Goal: Transaction & Acquisition: Purchase product/service

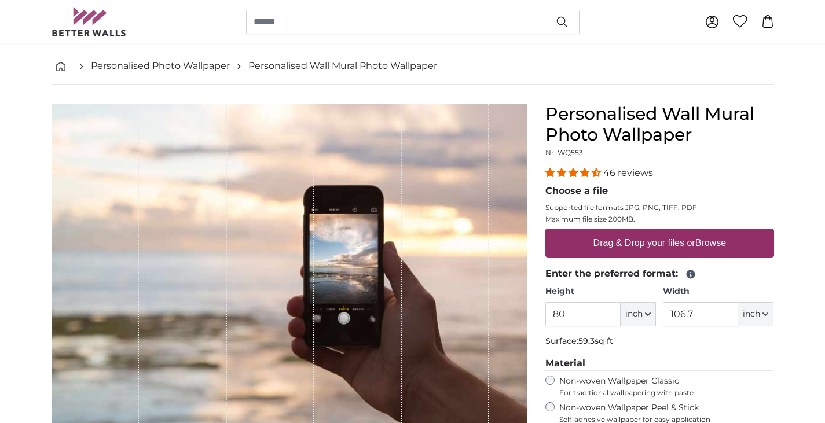
scroll to position [19, 0]
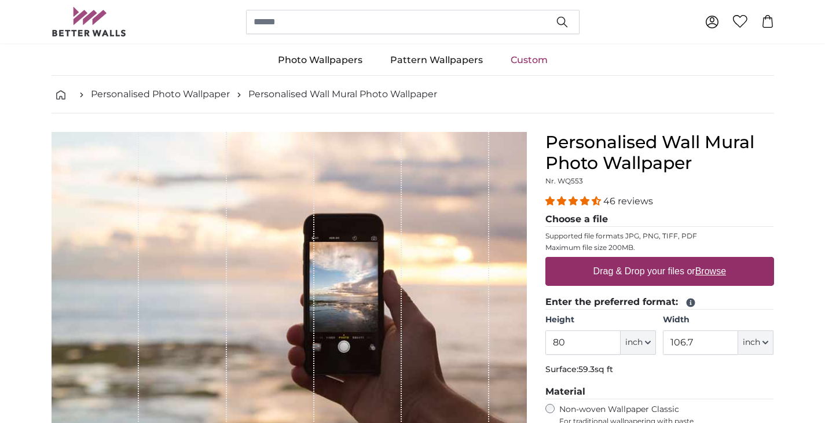
click at [623, 277] on label "Drag & Drop your files or Browse" at bounding box center [659, 271] width 142 height 23
click at [623, 260] on input "Drag & Drop your files or Browse" at bounding box center [659, 258] width 229 height 3
type input "**********"
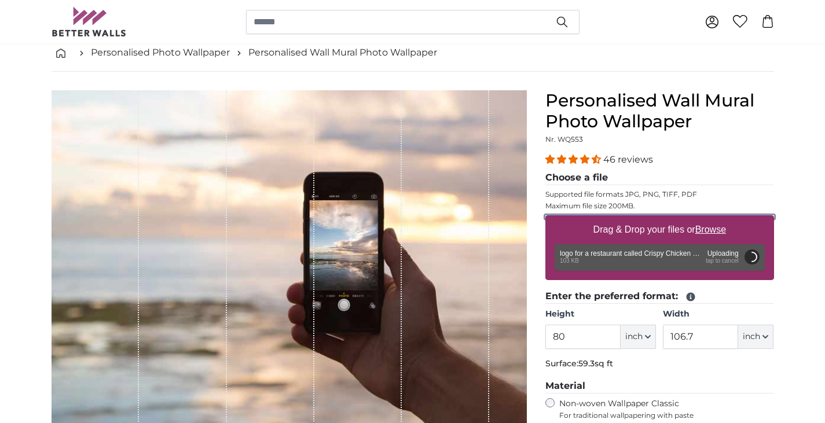
scroll to position [65, 0]
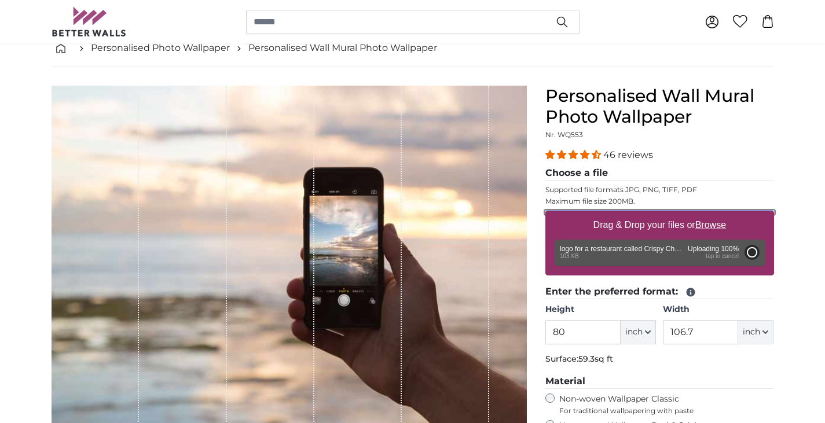
type input "31.9"
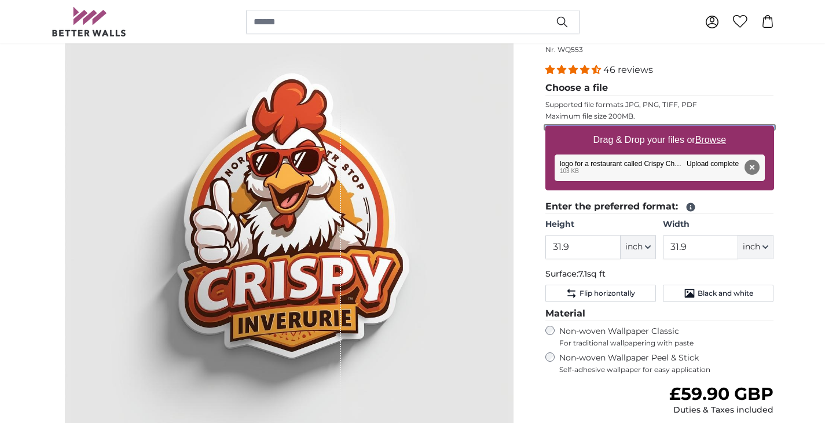
scroll to position [164, 0]
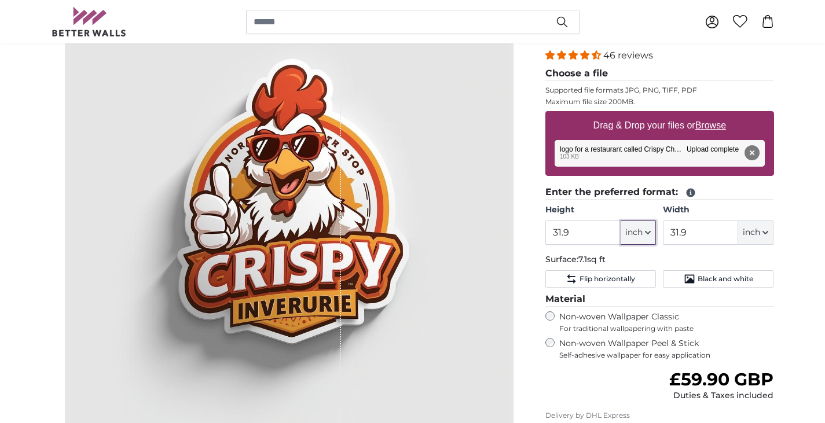
click at [642, 231] on span "inch" at bounding box center [633, 233] width 17 height 12
click at [627, 260] on link "Centimeter (cm)" at bounding box center [638, 263] width 102 height 21
type input "81.1"
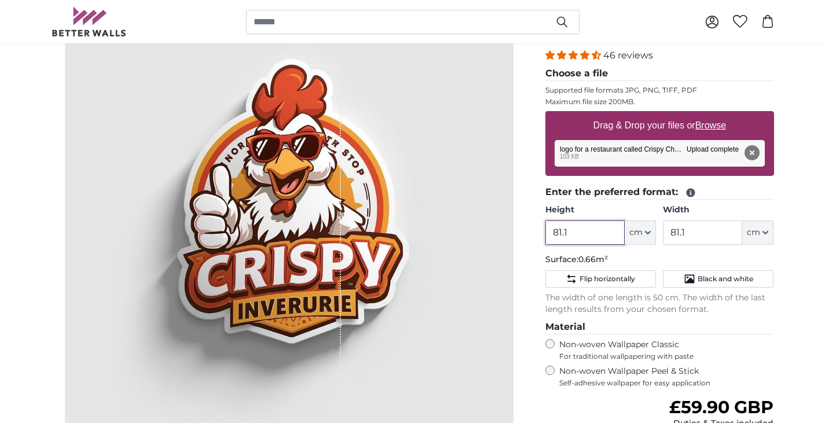
click at [576, 234] on input "81.1" at bounding box center [584, 232] width 79 height 24
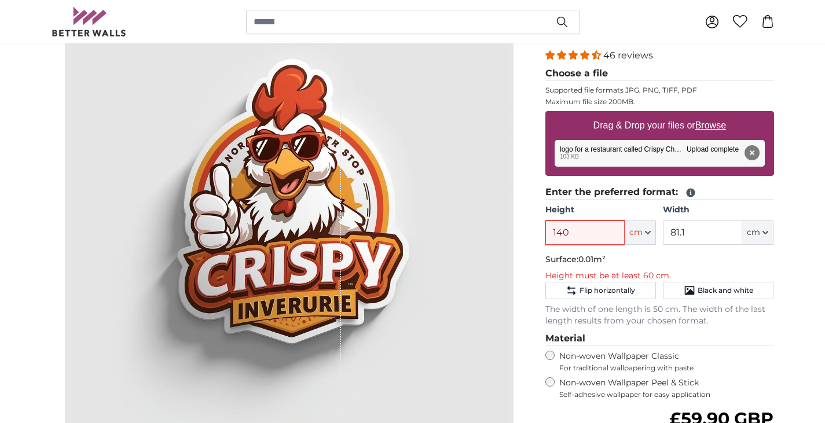
type input "140"
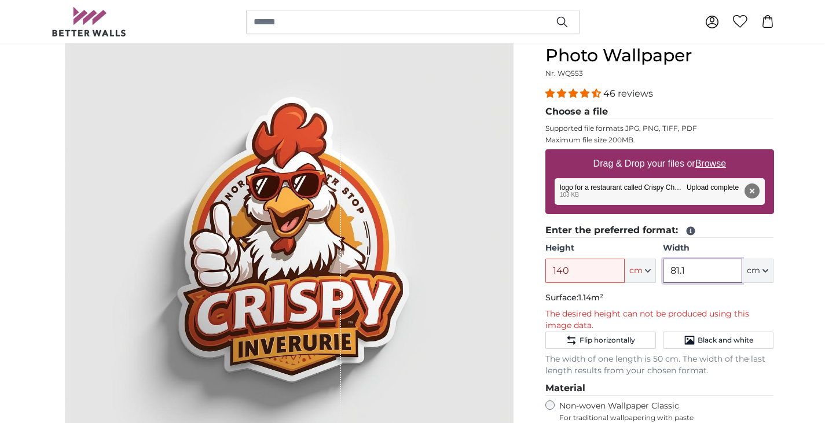
scroll to position [126, 0]
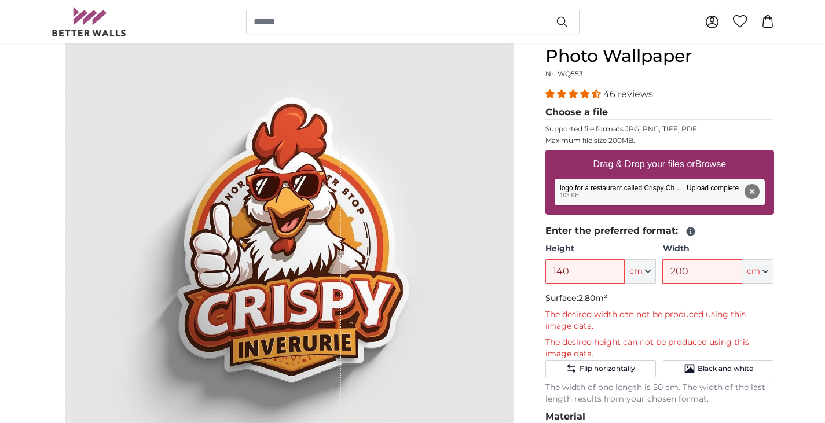
type input "200"
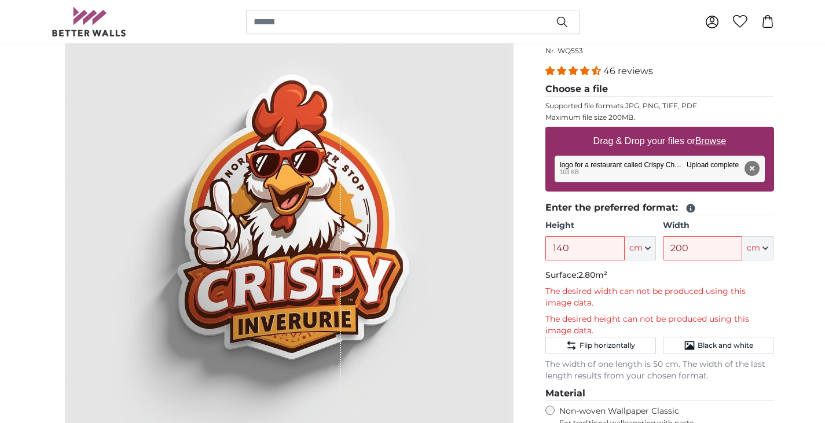
scroll to position [149, 0]
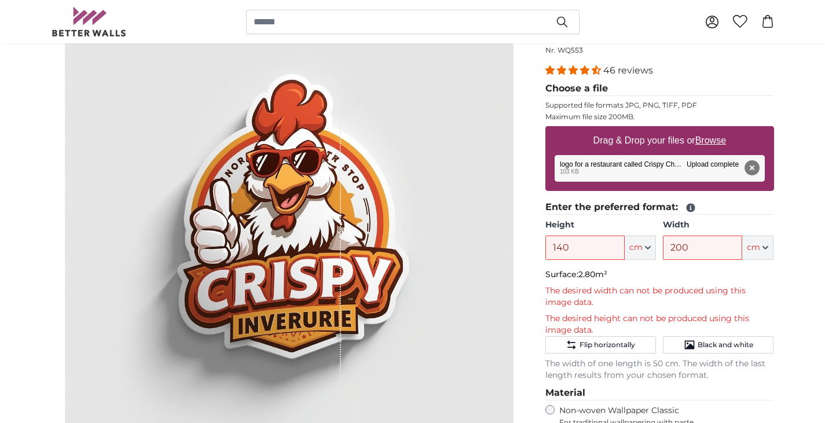
click at [273, 171] on div "1 of 1" at bounding box center [203, 225] width 277 height 448
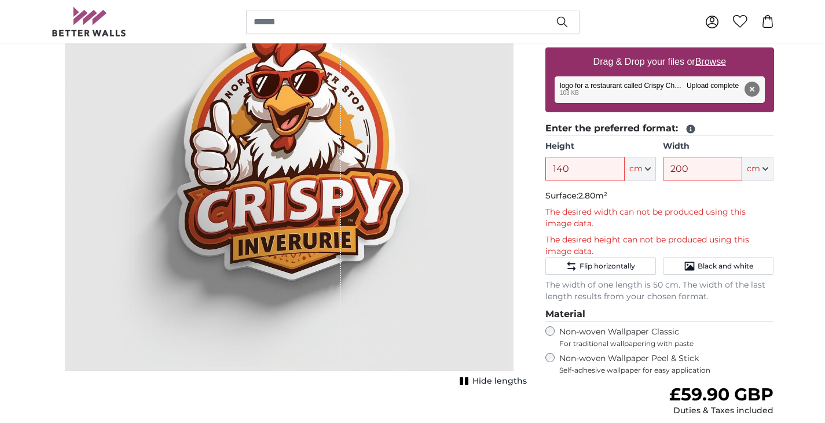
scroll to position [229, 0]
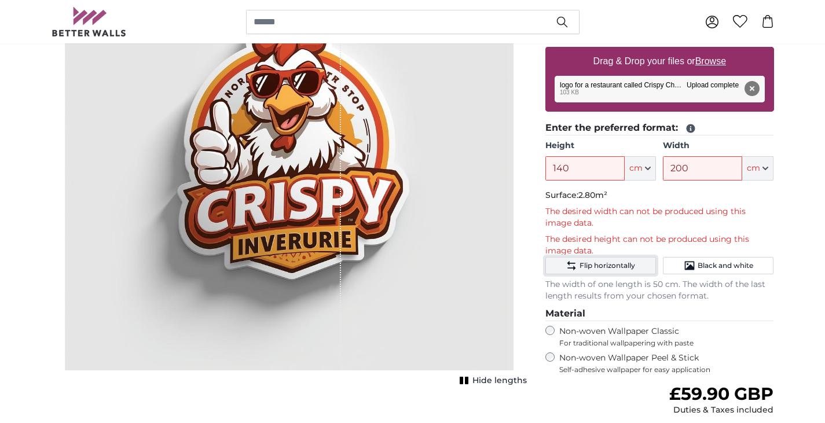
click at [615, 268] on span "Flip horizontally" at bounding box center [607, 265] width 56 height 9
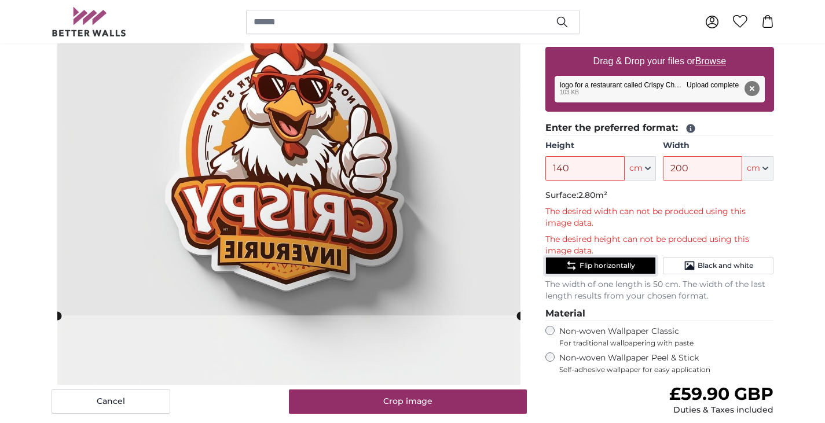
click at [0, 0] on slot at bounding box center [0, 0] width 0 height 0
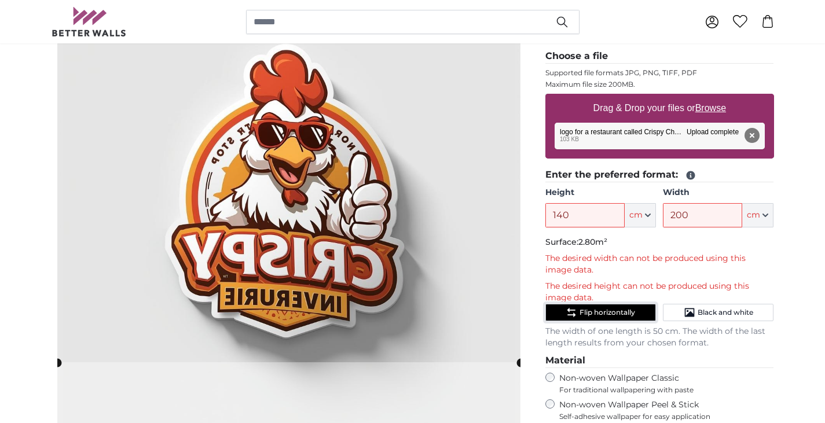
scroll to position [180, 0]
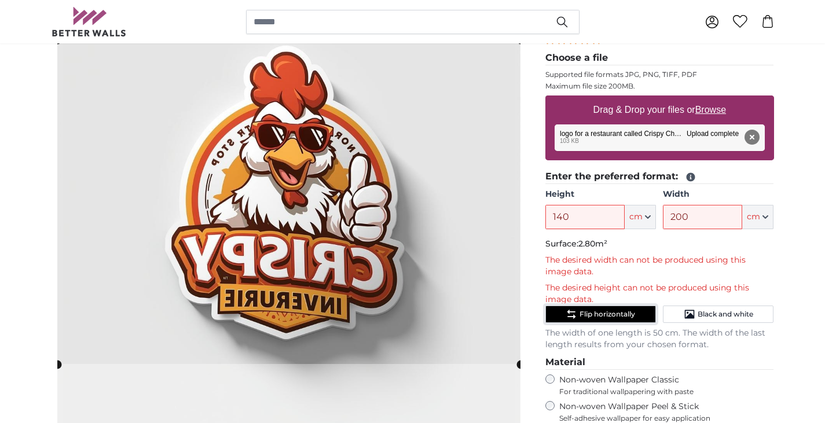
click at [600, 311] on span "Flip horizontally" at bounding box center [607, 314] width 56 height 9
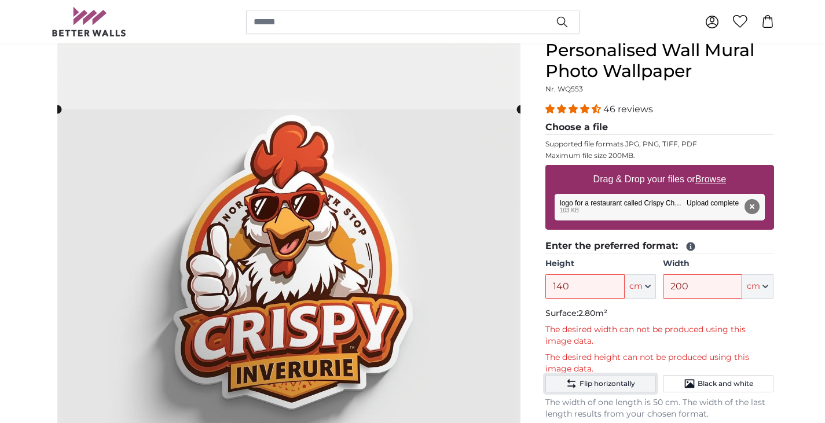
scroll to position [107, 0]
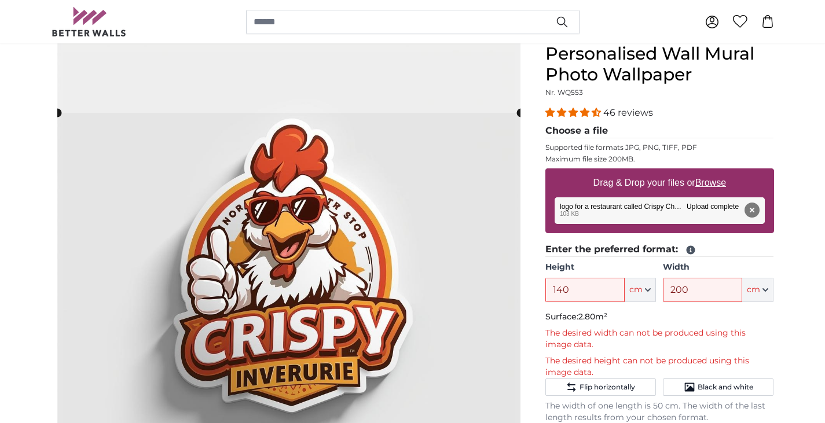
click at [600, 311] on p "Surface: 2.80m²" at bounding box center [659, 317] width 229 height 12
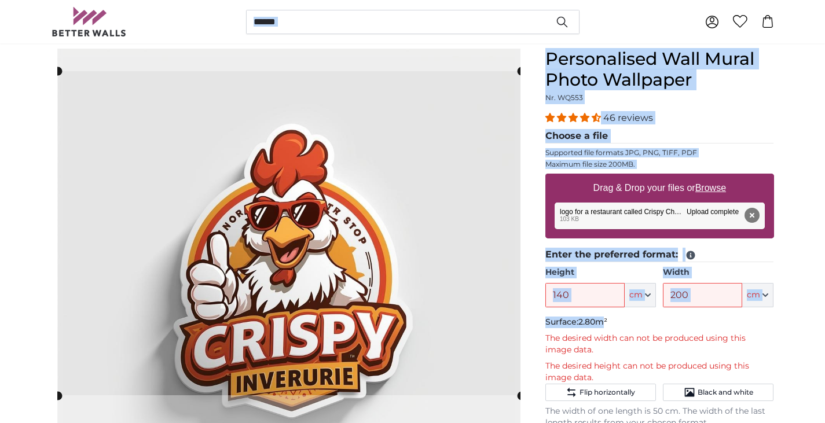
scroll to position [0, 0]
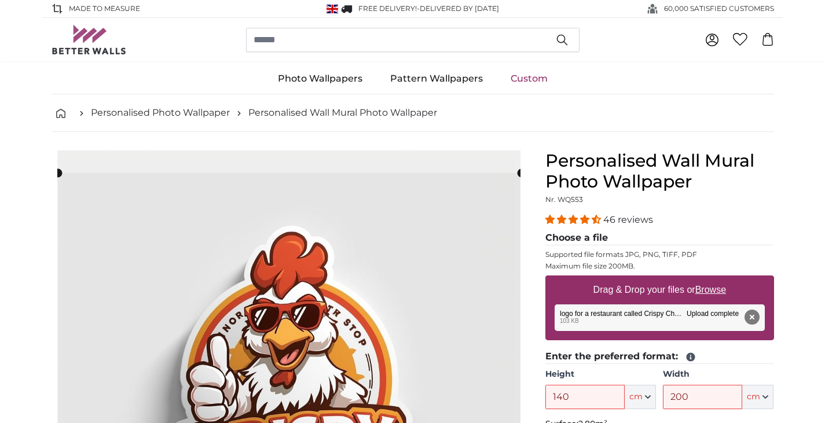
click at [590, 0] on html "Made to Measure FREE delivery! - Delivered by [DATE] 60,000 SATISFIED CUSTOMERS…" at bounding box center [412, 211] width 825 height 423
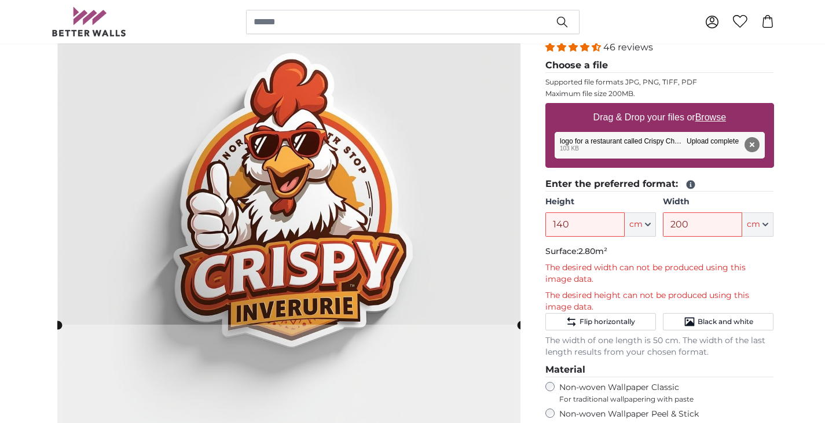
scroll to position [173, 0]
